Goal: Task Accomplishment & Management: Use online tool/utility

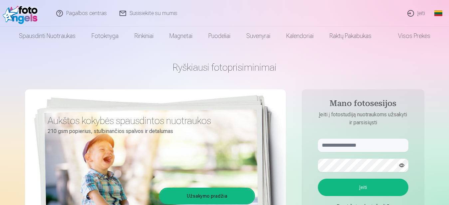
click at [420, 14] on link "Įeiti" at bounding box center [417, 13] width 30 height 27
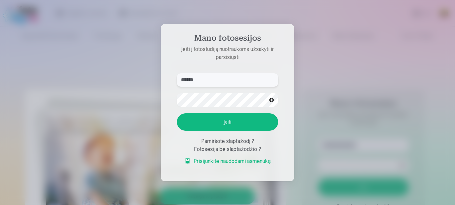
paste input "*"
type input "**********"
click at [177, 113] on button "Įeiti" at bounding box center [227, 121] width 101 height 17
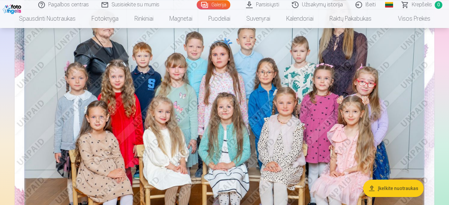
scroll to position [102, 0]
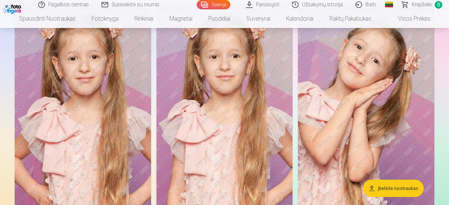
scroll to position [2691, 0]
drag, startPoint x: 454, startPoint y: 201, endPoint x: 453, endPoint y: 212, distance: 11.1
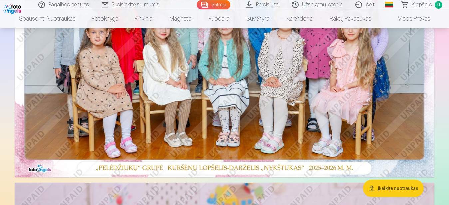
scroll to position [156, 0]
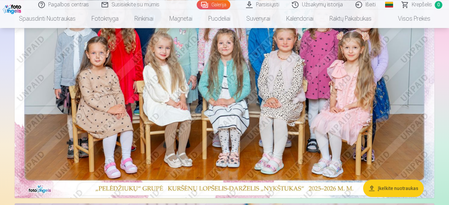
click at [439, 16] on li "Visos prekės" at bounding box center [409, 18] width 59 height 19
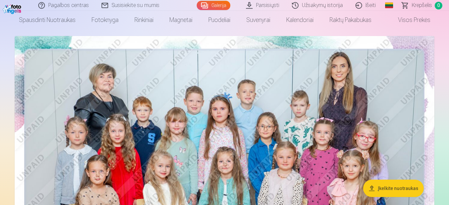
scroll to position [0, 0]
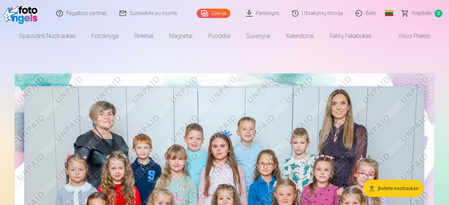
click at [325, 15] on link "Užsakymų istorija" at bounding box center [318, 13] width 64 height 27
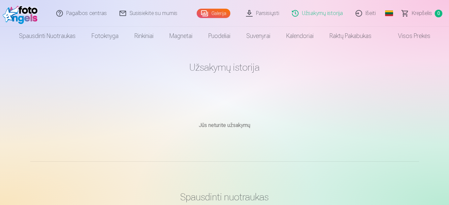
click at [221, 16] on link "Galerija" at bounding box center [214, 13] width 34 height 9
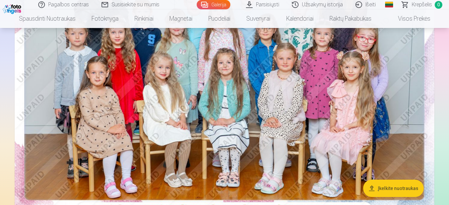
scroll to position [170, 0]
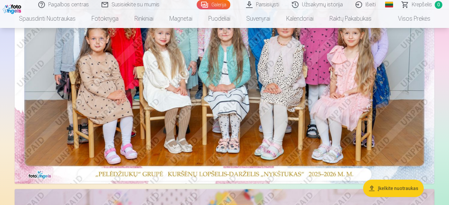
click at [331, 117] on img at bounding box center [225, 43] width 420 height 280
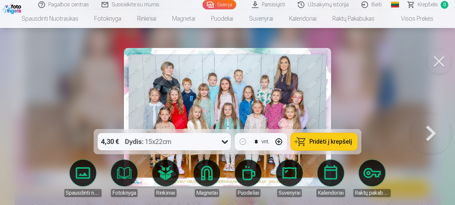
click at [219, 142] on icon at bounding box center [224, 141] width 11 height 11
click at [55, 102] on div at bounding box center [227, 102] width 455 height 205
